Goal: Find specific page/section: Find specific page/section

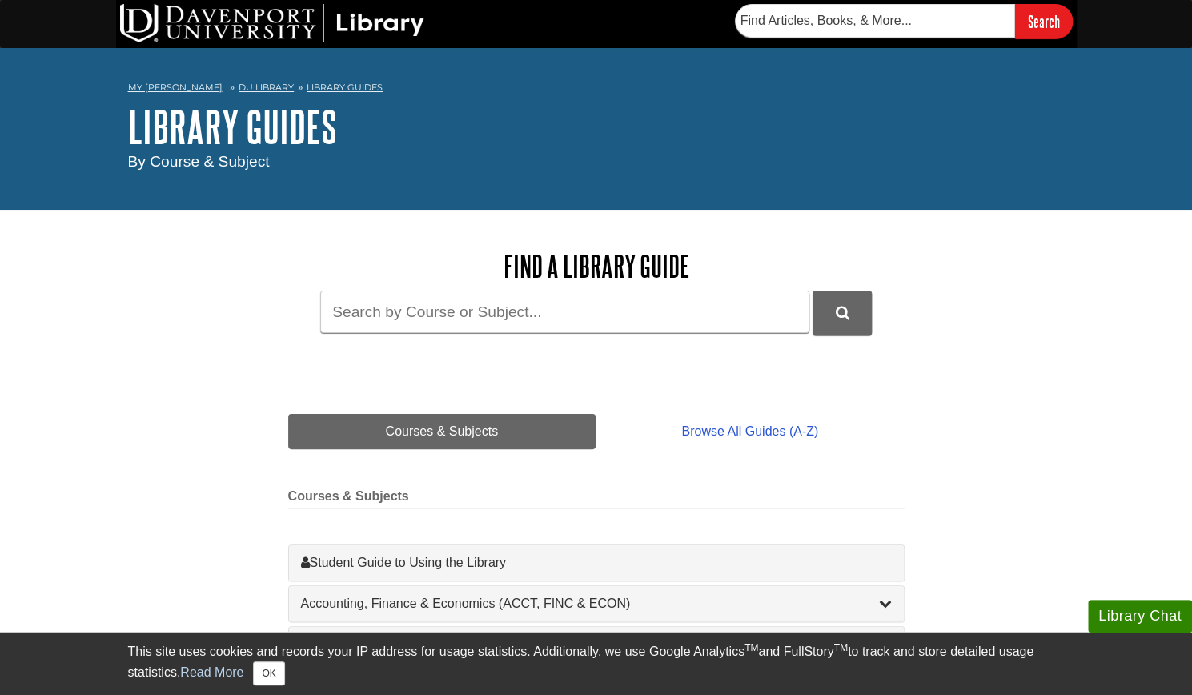
scroll to position [4, 0]
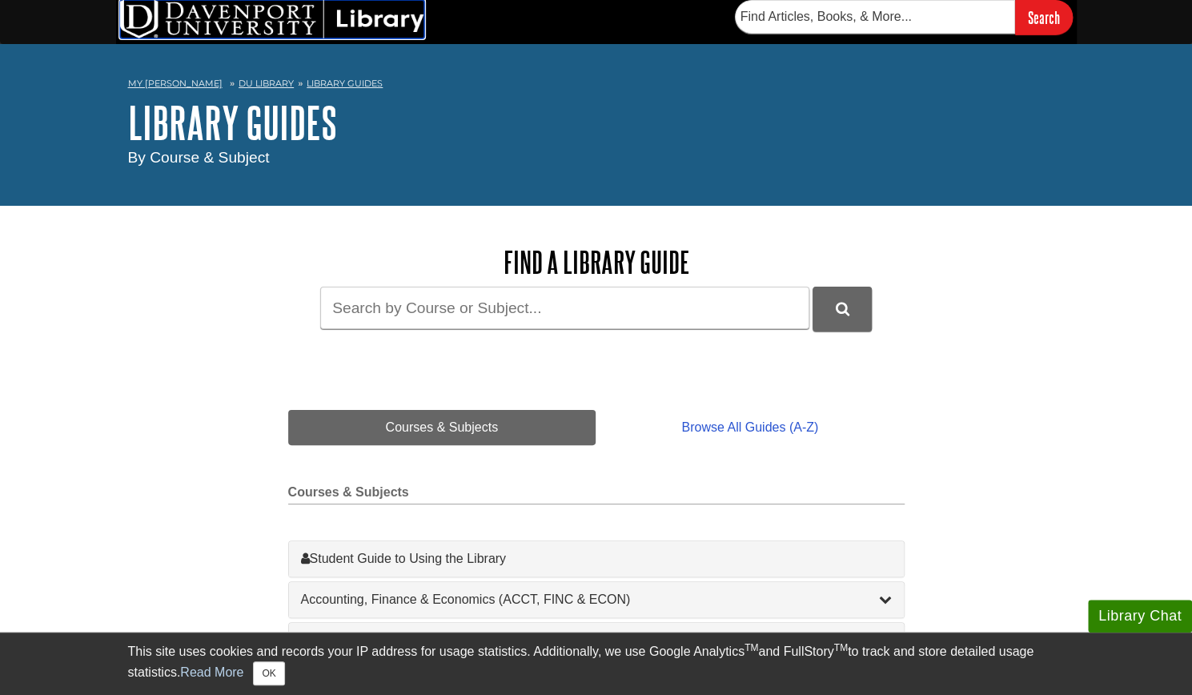
click at [371, 14] on img at bounding box center [272, 19] width 304 height 38
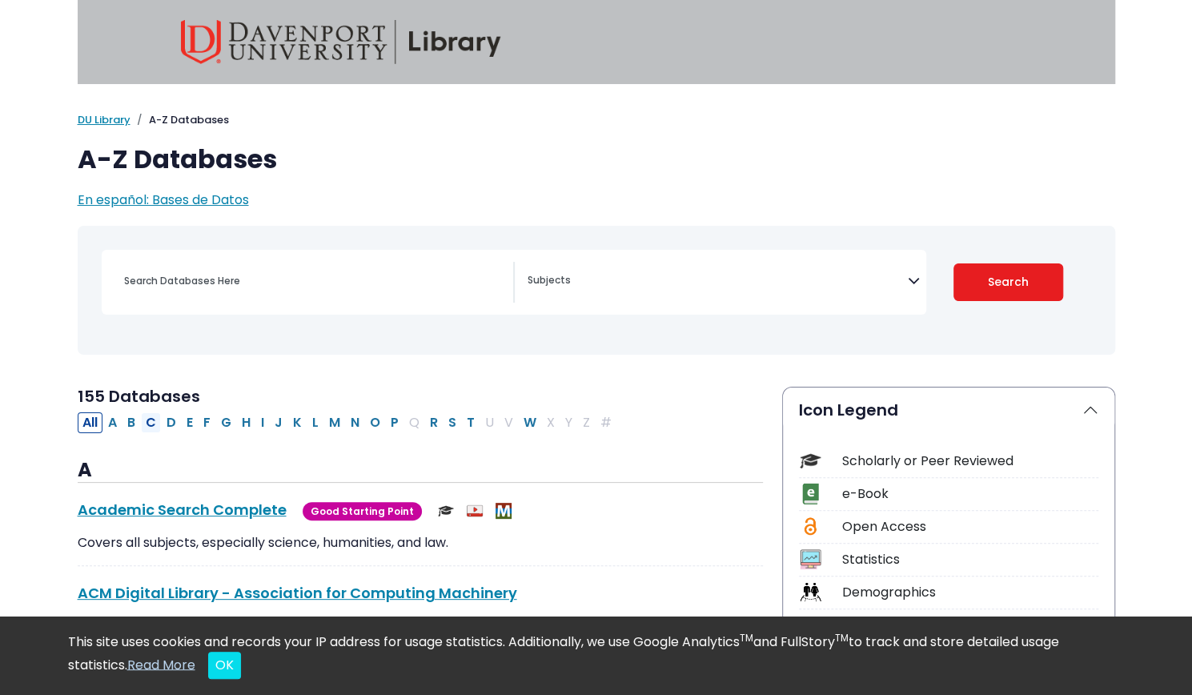
click at [153, 420] on button "C" at bounding box center [151, 422] width 20 height 21
select select "Database Subject Filter"
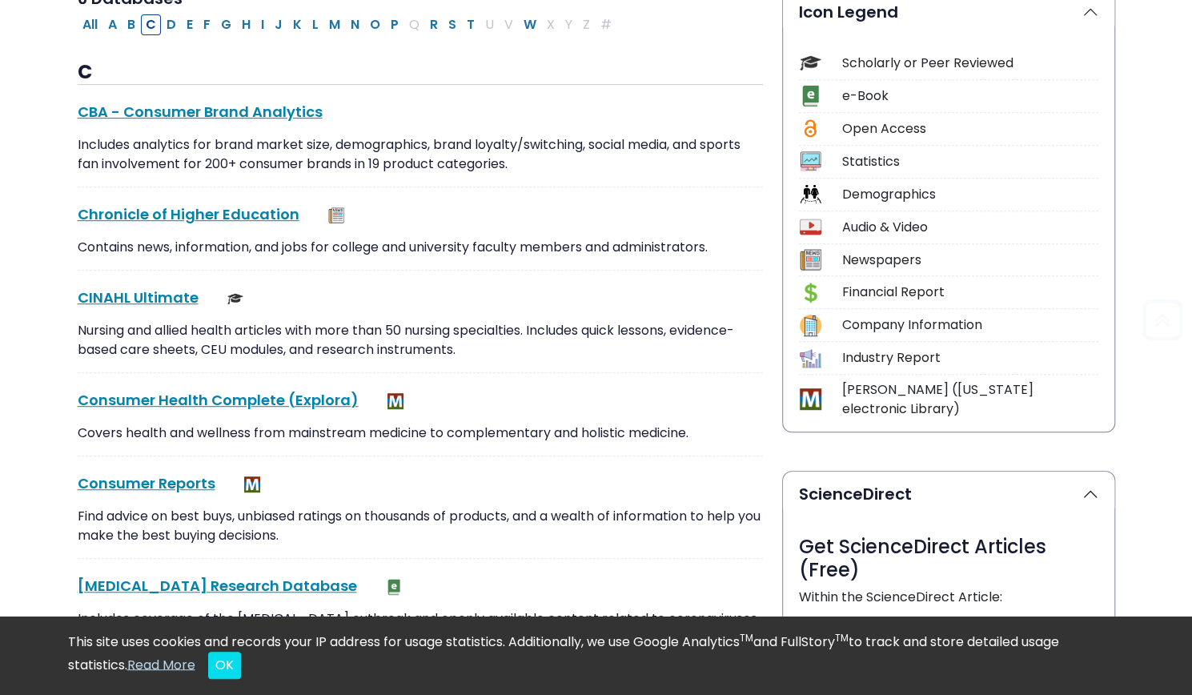
scroll to position [399, 0]
click at [144, 295] on link "CINAHL Ultimate This link opens in a new window" at bounding box center [138, 297] width 121 height 20
